Goal: Task Accomplishment & Management: Complete application form

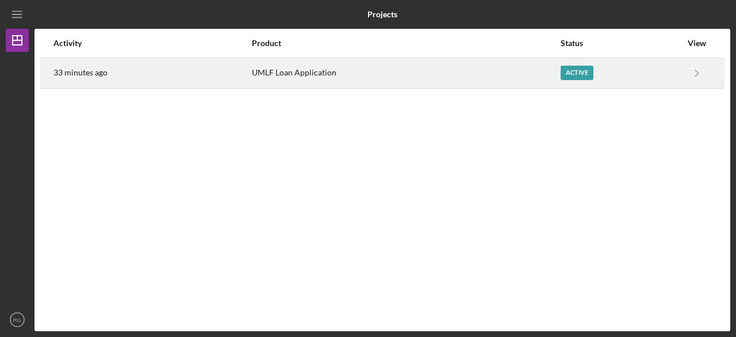
click at [590, 71] on div "Active" at bounding box center [577, 73] width 33 height 14
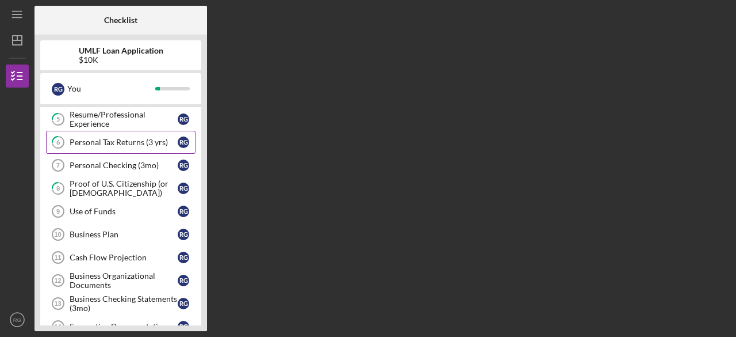
scroll to position [58, 0]
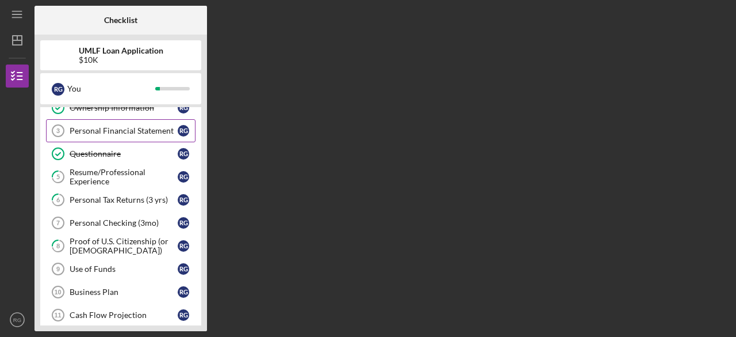
click at [120, 134] on link "Personal Financial Statement 3 Personal Financial Statement R G" at bounding box center [121, 130] width 150 height 23
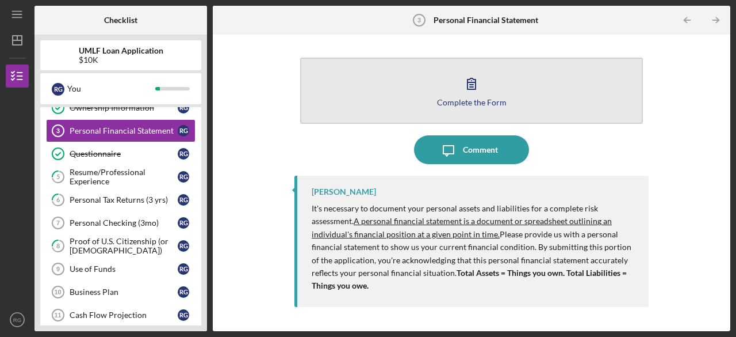
click at [471, 88] on icon "button" at bounding box center [471, 83] width 29 height 29
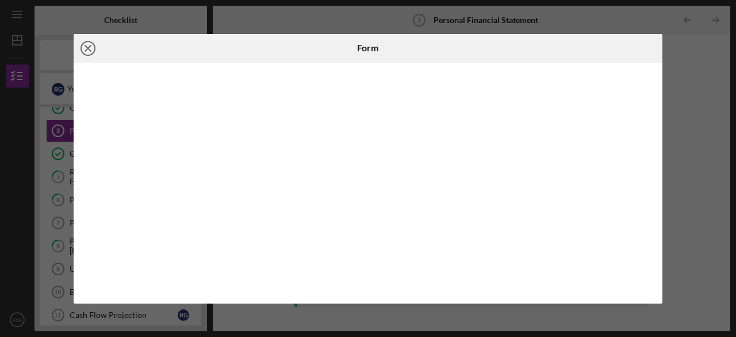
click at [85, 50] on icon "Icon/Close" at bounding box center [88, 48] width 29 height 29
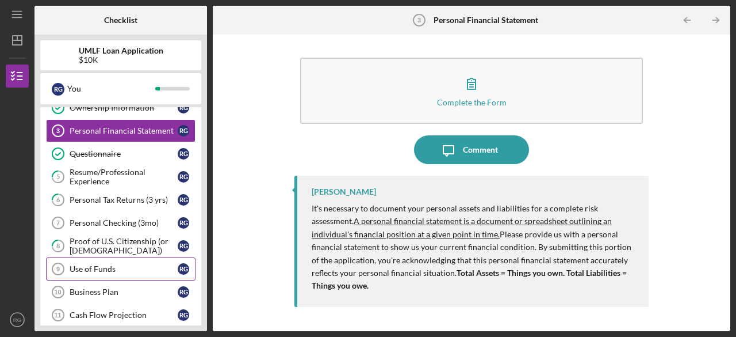
click at [96, 264] on div "Use of Funds" at bounding box center [124, 268] width 108 height 9
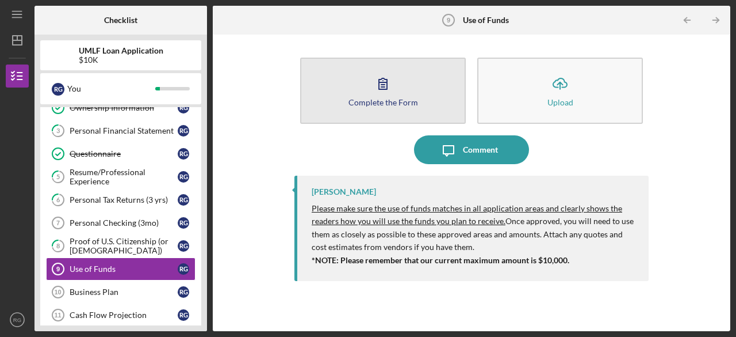
click at [374, 105] on div "Complete the Form" at bounding box center [384, 102] width 70 height 9
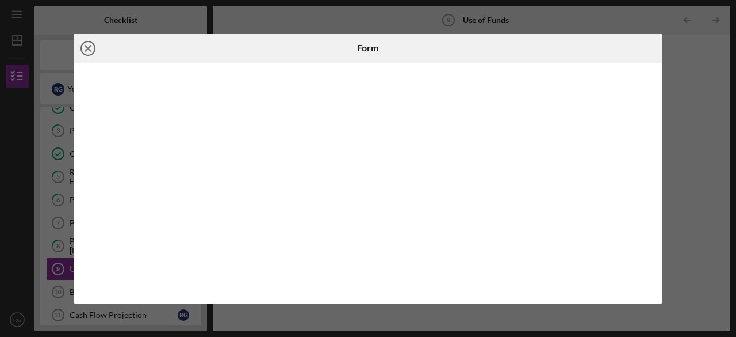
click at [89, 45] on icon "Icon/Close" at bounding box center [88, 48] width 29 height 29
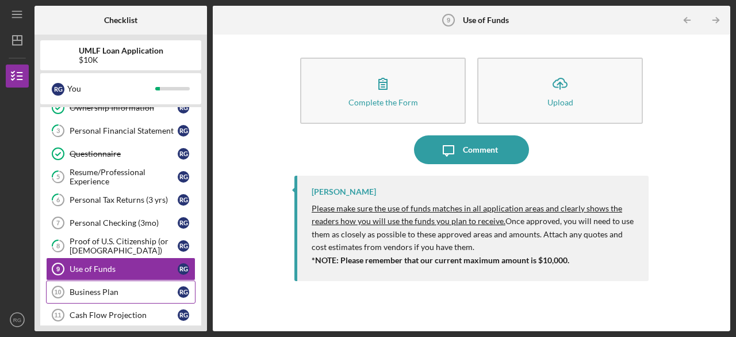
scroll to position [115, 0]
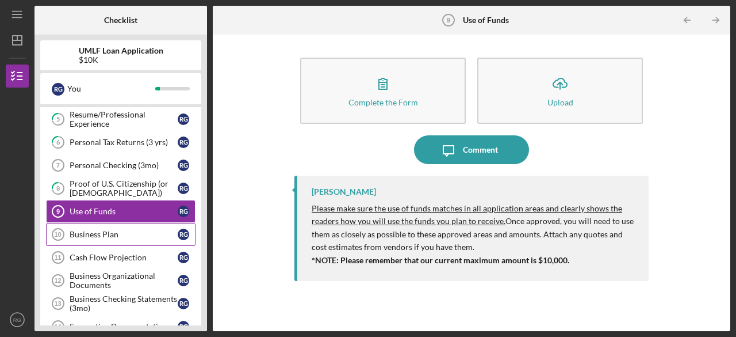
click at [84, 235] on link "Business Plan 10 Business Plan R G" at bounding box center [121, 234] width 150 height 23
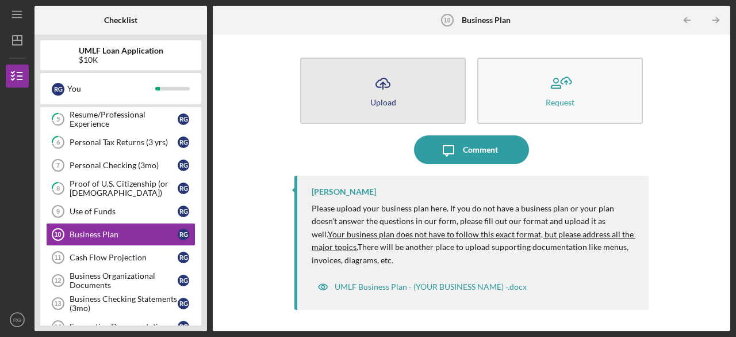
click at [377, 98] on div "Upload" at bounding box center [384, 102] width 26 height 9
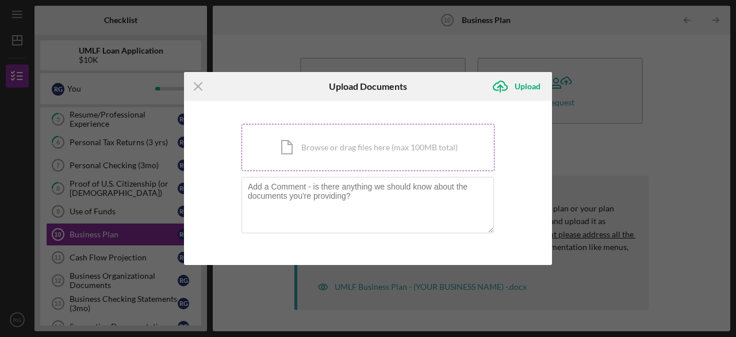
click at [310, 152] on div "Icon/Document Browse or drag files here (max 100MB total) Tap to choose files o…" at bounding box center [368, 147] width 253 height 47
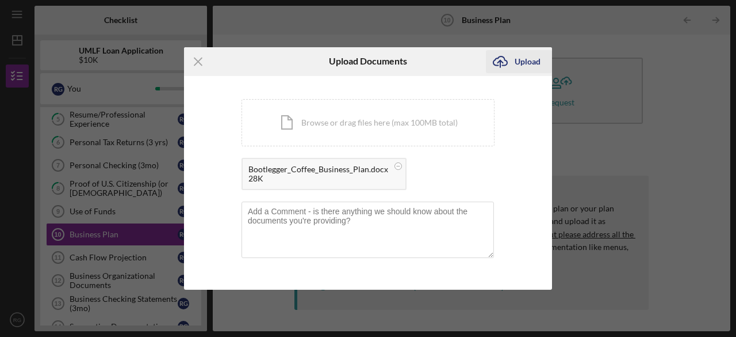
click at [523, 66] on div "Upload" at bounding box center [528, 61] width 26 height 23
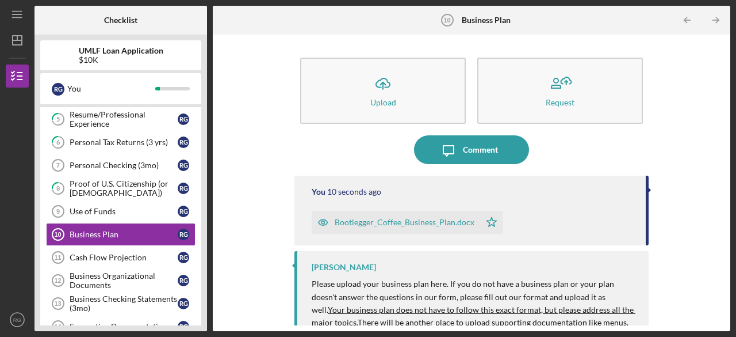
scroll to position [58, 0]
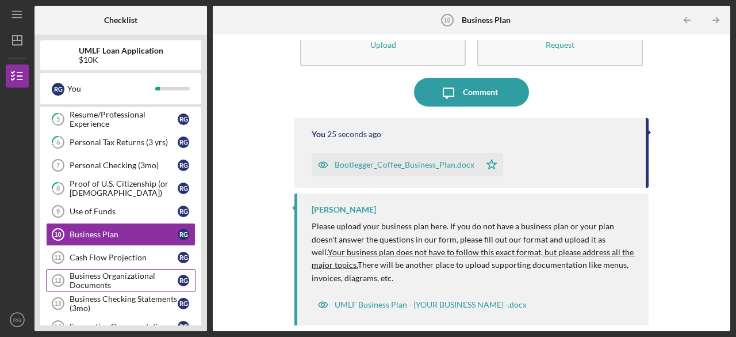
click at [88, 271] on div "Business Organizational Documents" at bounding box center [124, 280] width 108 height 18
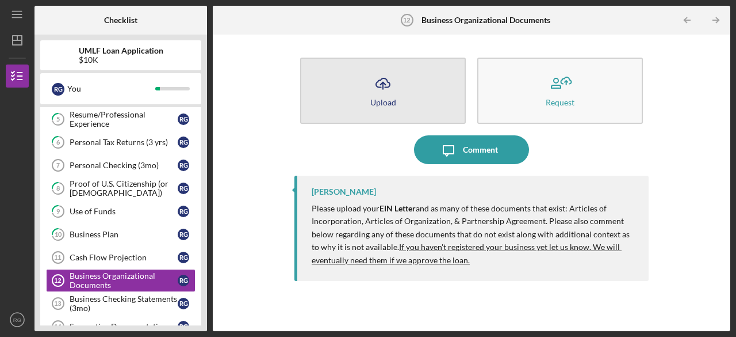
click at [361, 96] on button "Icon/Upload Upload" at bounding box center [383, 91] width 166 height 66
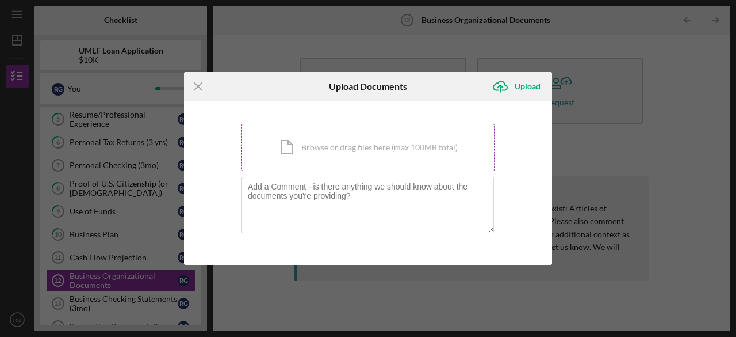
click at [331, 154] on div "Icon/Document Browse or drag files here (max 100MB total) Tap to choose files o…" at bounding box center [368, 147] width 253 height 47
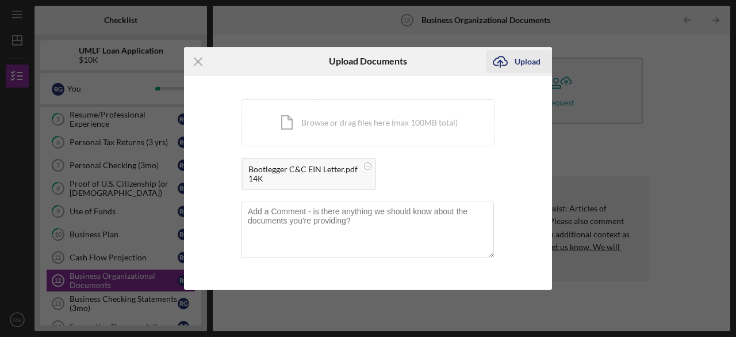
click at [512, 55] on icon "Icon/Upload" at bounding box center [500, 61] width 29 height 29
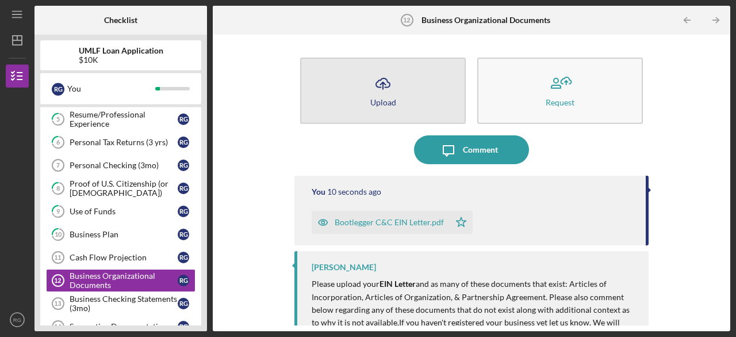
click at [396, 104] on button "Icon/Upload Upload" at bounding box center [383, 91] width 166 height 66
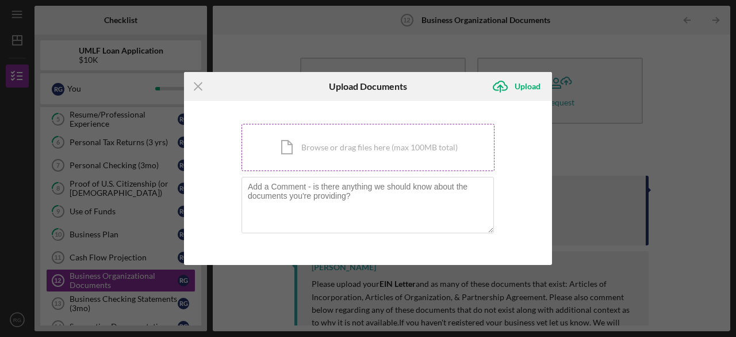
click at [338, 147] on div "Icon/Document Browse or drag files here (max 100MB total) Tap to choose files o…" at bounding box center [368, 147] width 253 height 47
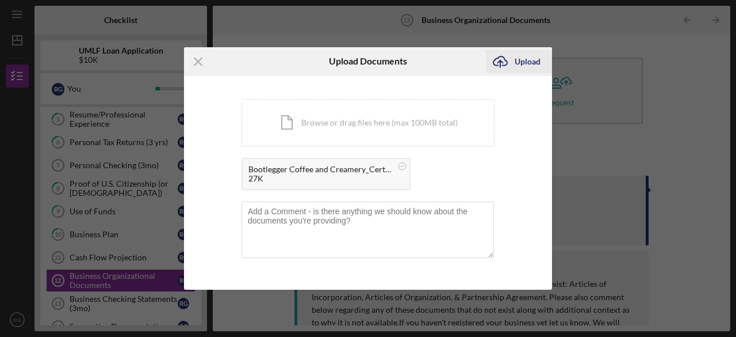
click at [526, 62] on div "Upload" at bounding box center [528, 61] width 26 height 23
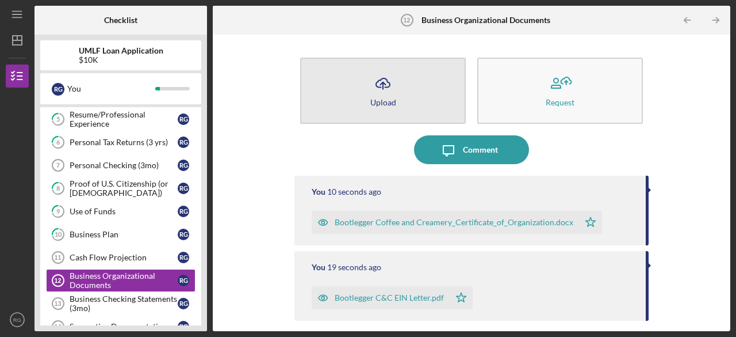
click at [377, 102] on div "Upload" at bounding box center [384, 102] width 26 height 9
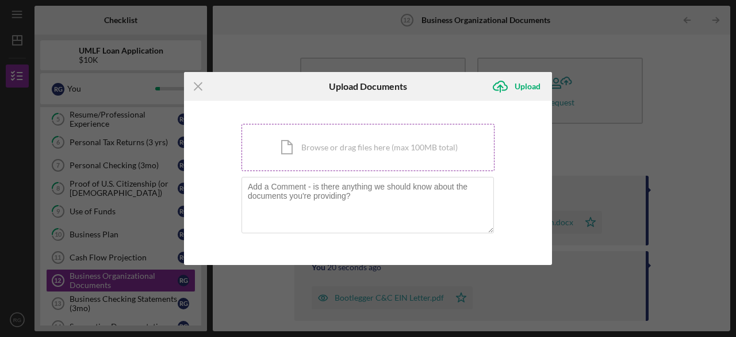
click at [306, 142] on div "Icon/Document Browse or drag files here (max 100MB total) Tap to choose files o…" at bounding box center [368, 147] width 253 height 47
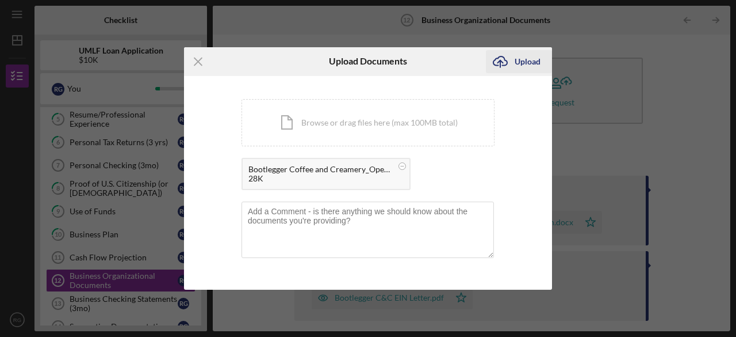
click at [517, 62] on div "Upload" at bounding box center [528, 61] width 26 height 23
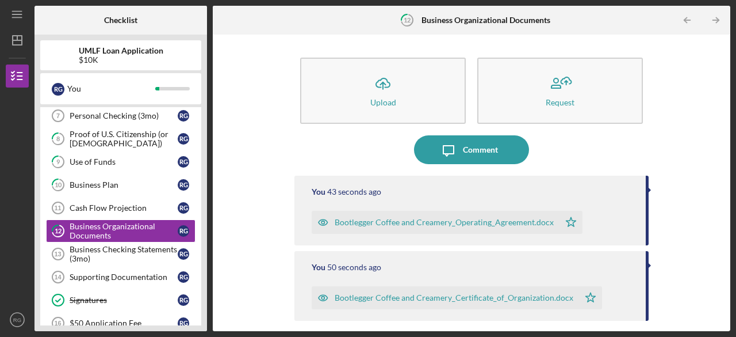
scroll to position [165, 0]
